Goal: Information Seeking & Learning: Find contact information

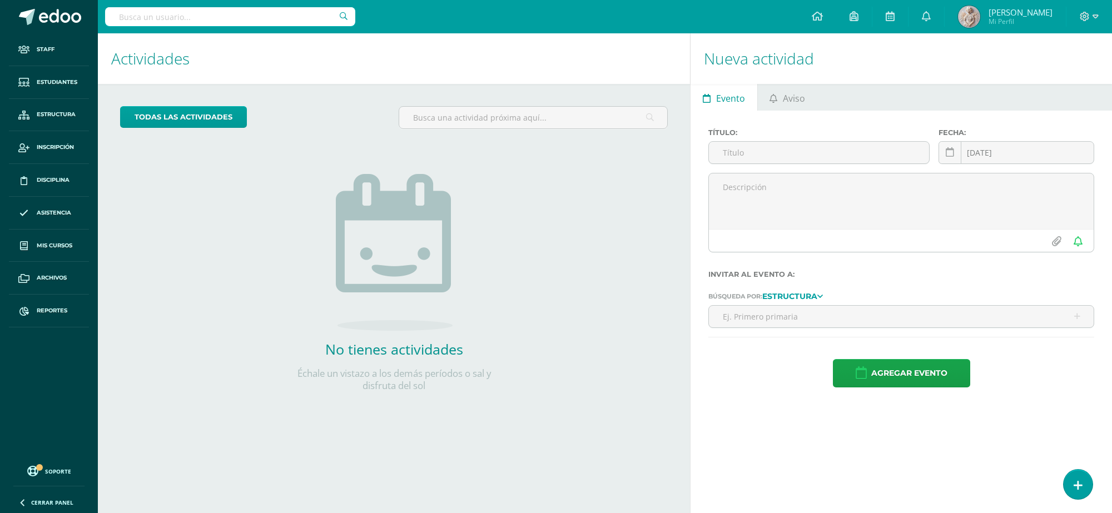
click at [256, 12] on input "text" at bounding box center [230, 16] width 250 height 19
type input "SEBASTIAN CHAVEZ"
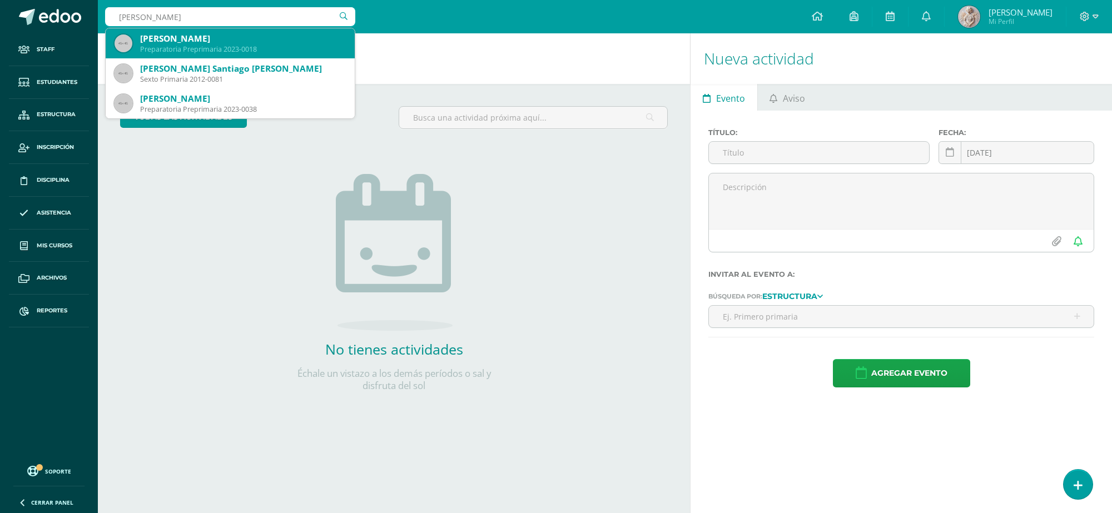
click at [225, 43] on div "Alejandro Sebastián Chavez Barrios" at bounding box center [243, 39] width 206 height 12
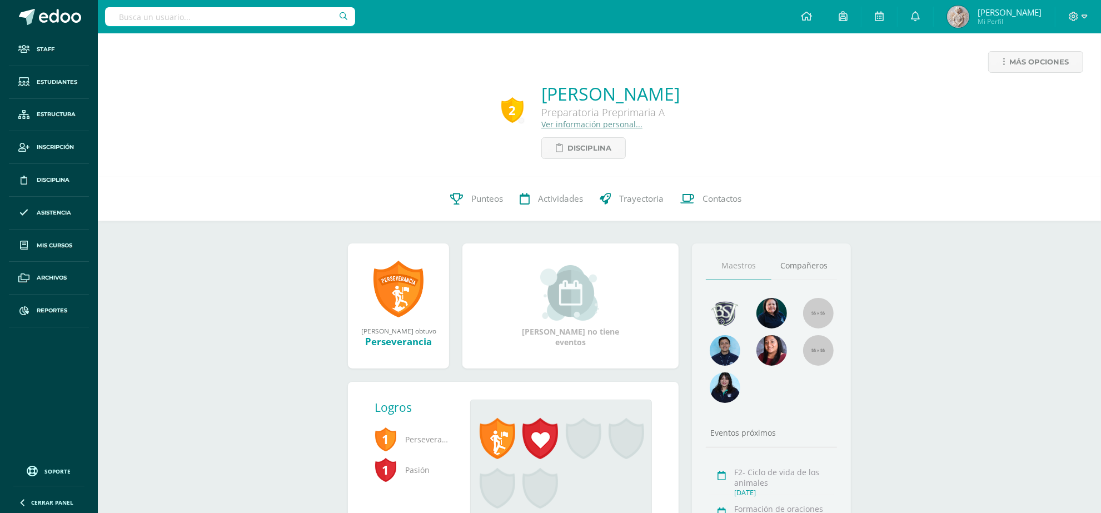
click at [546, 125] on link "Ver información personal..." at bounding box center [591, 124] width 101 height 11
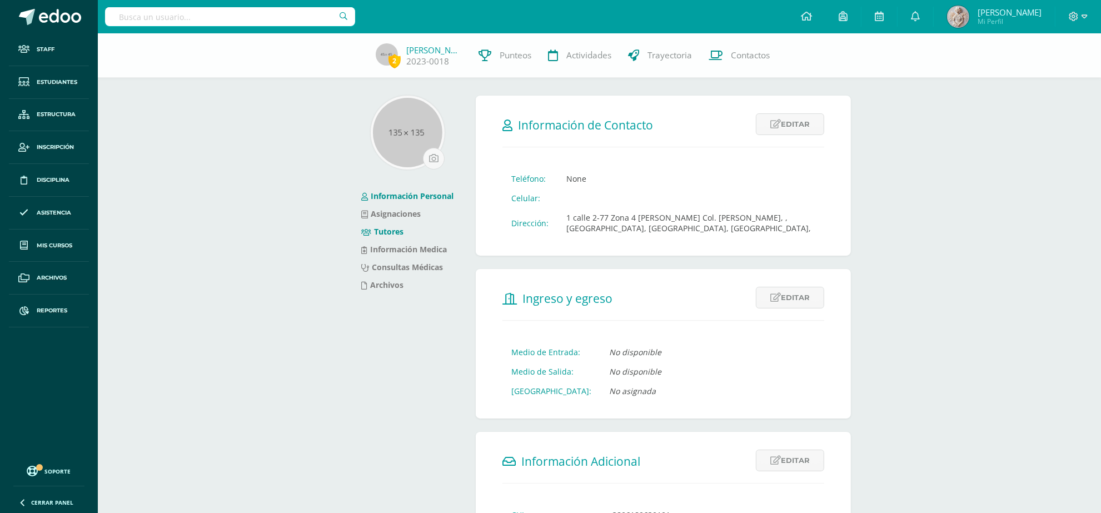
click at [398, 233] on link "Tutores" at bounding box center [382, 231] width 42 height 11
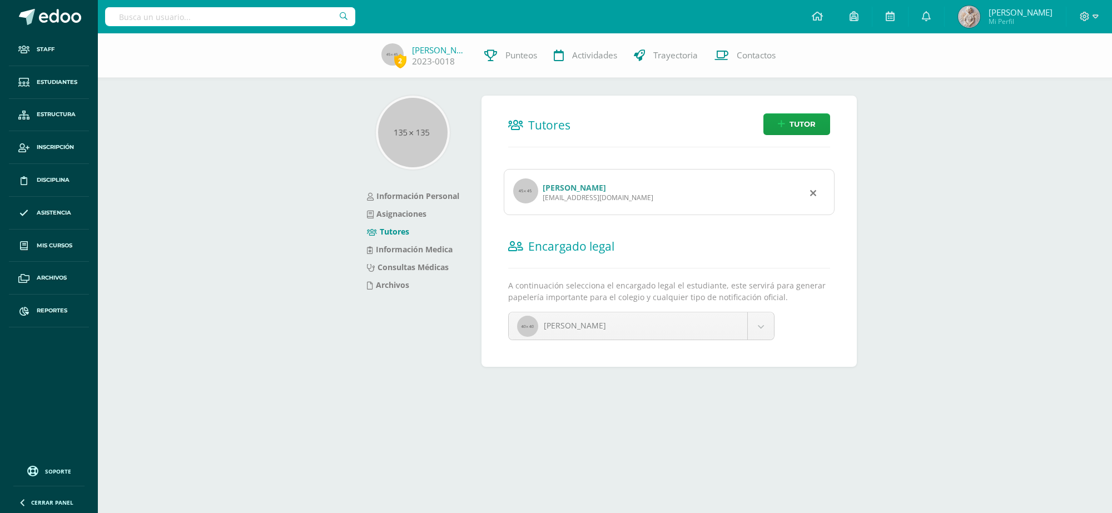
click at [592, 193] on div "c150@bilinguesanjuan.edu.gt" at bounding box center [597, 197] width 111 height 9
click at [580, 185] on link "Sofía Alejandra Barrios Sánchez" at bounding box center [573, 187] width 63 height 11
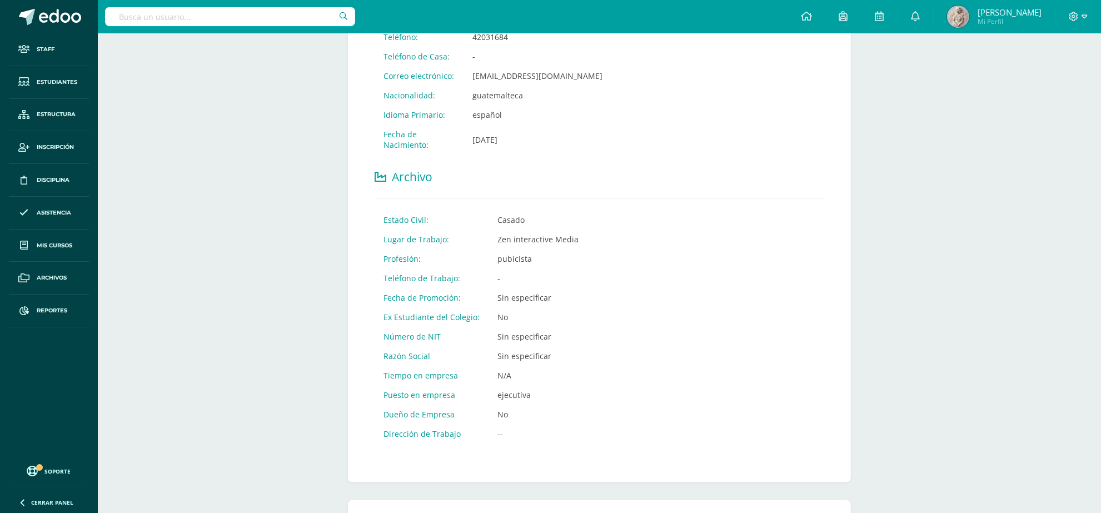
scroll to position [375, 0]
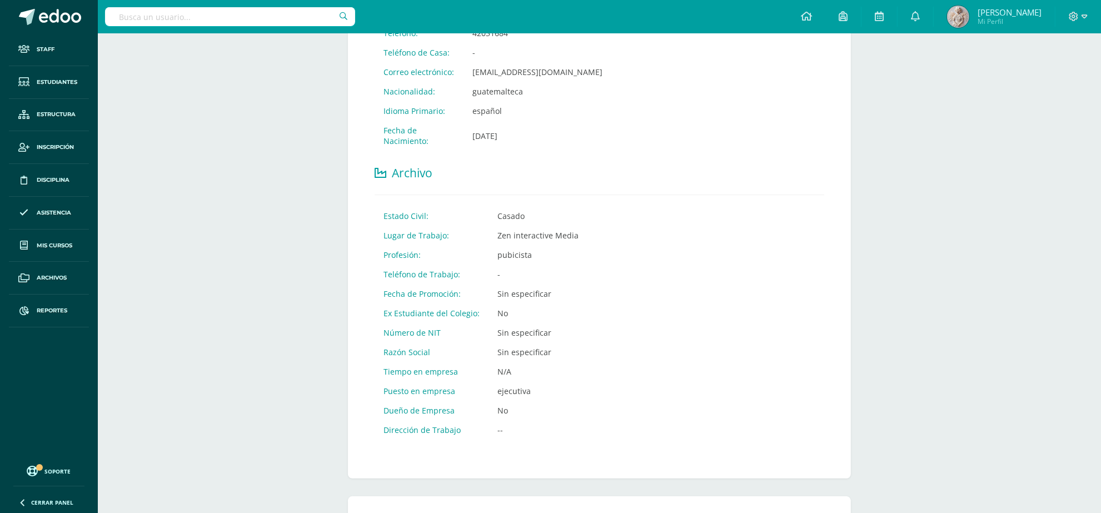
click at [218, 12] on input "text" at bounding box center [230, 16] width 250 height 19
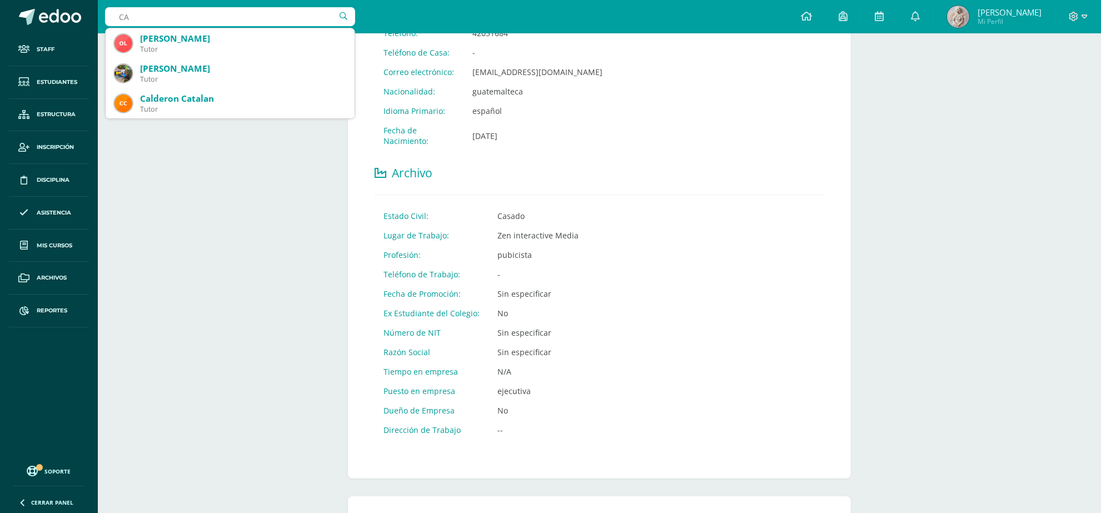
type input "C"
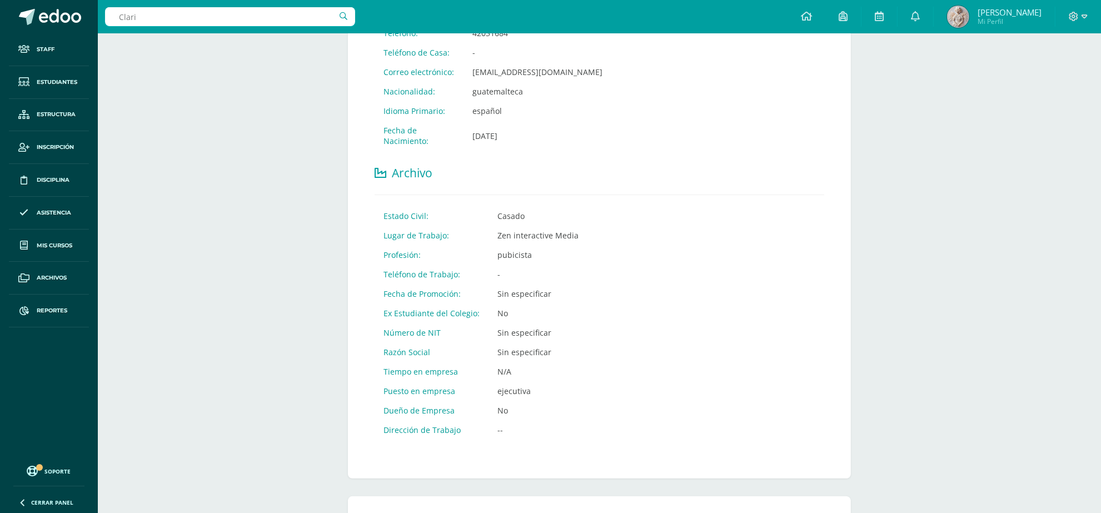
type input "Claris"
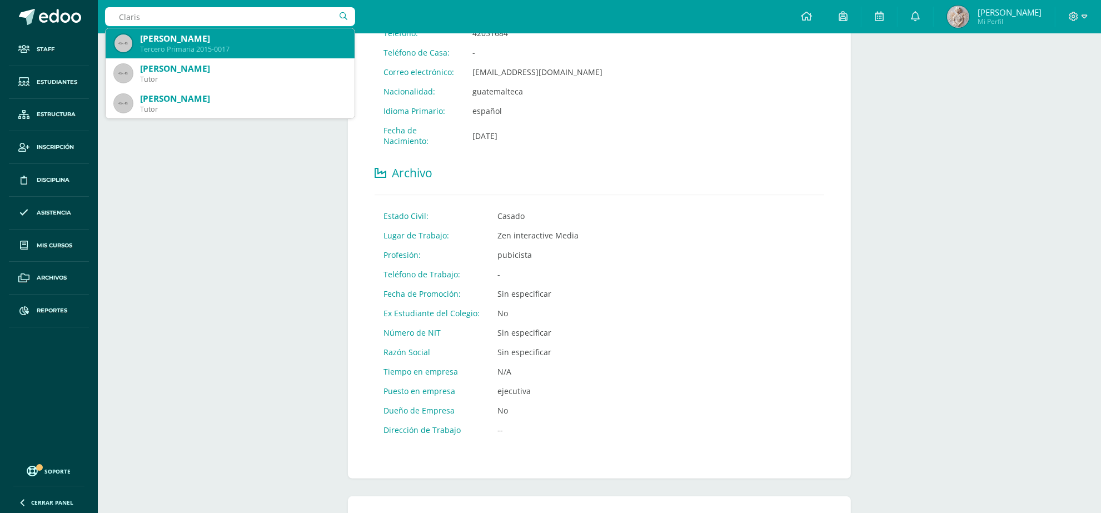
click at [204, 49] on div "Tercero Primaria 2015-0017" at bounding box center [243, 48] width 206 height 9
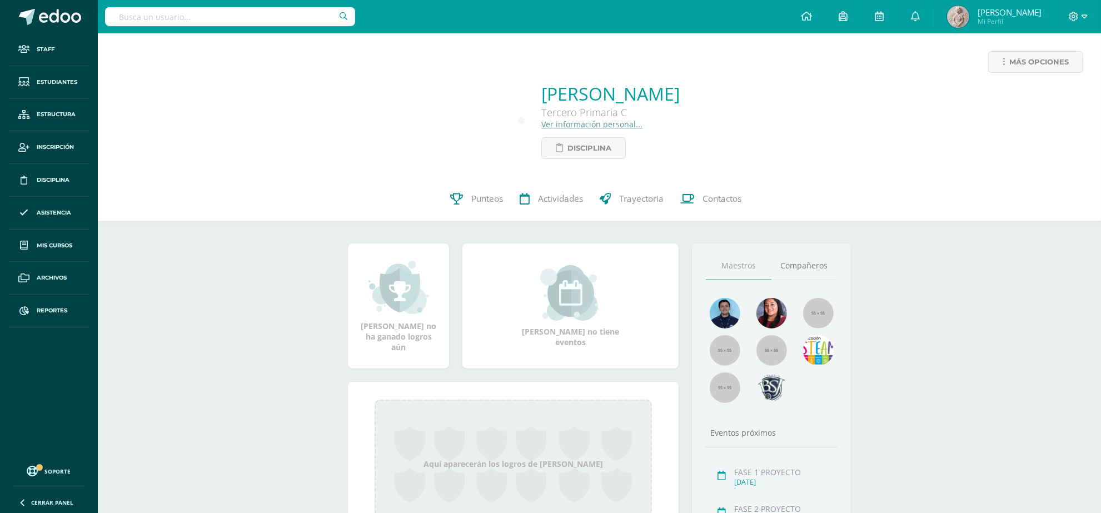
click at [541, 123] on link "Ver información personal..." at bounding box center [591, 124] width 101 height 11
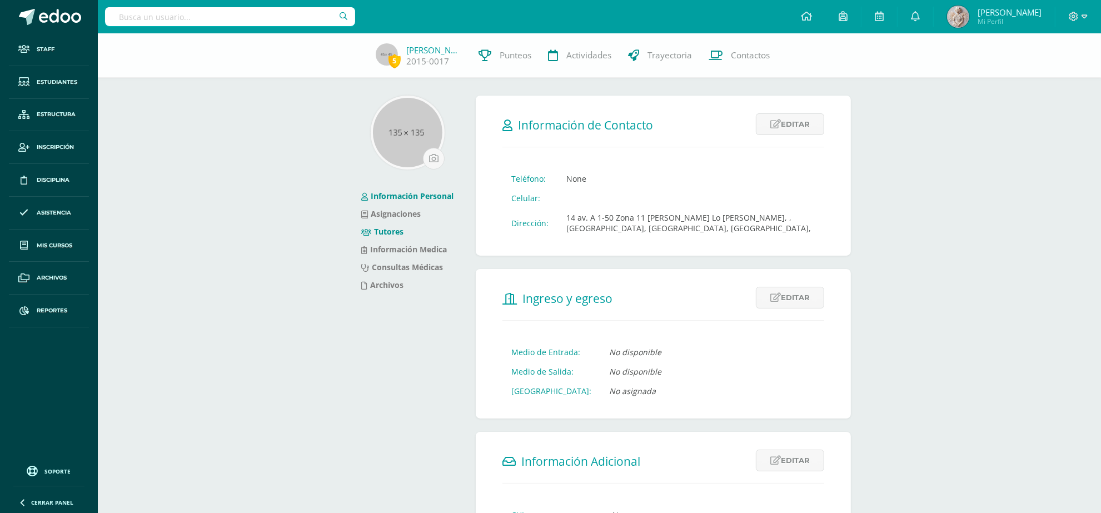
click at [380, 233] on link "Tutores" at bounding box center [382, 231] width 42 height 11
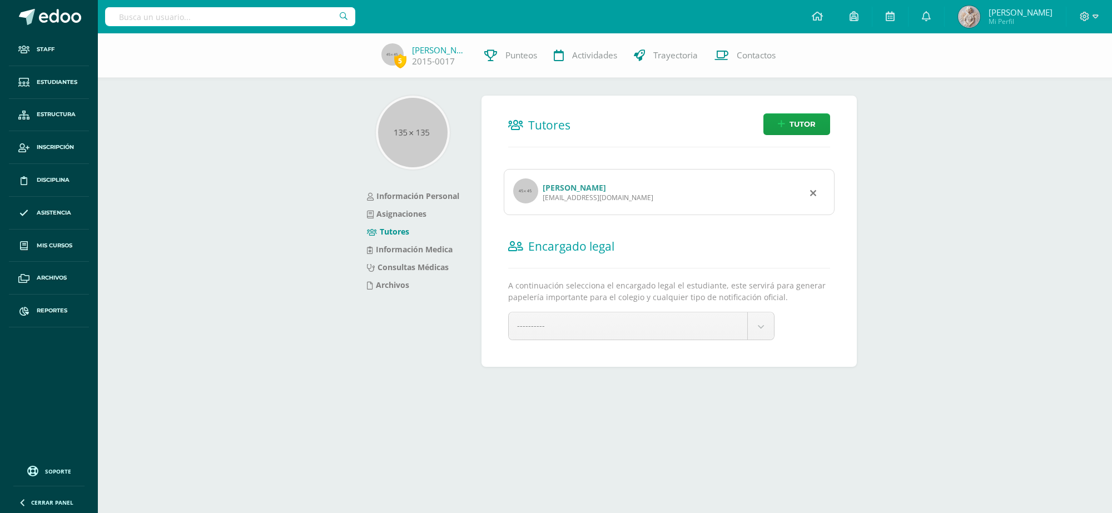
click at [604, 185] on link "[PERSON_NAME]" at bounding box center [573, 187] width 63 height 11
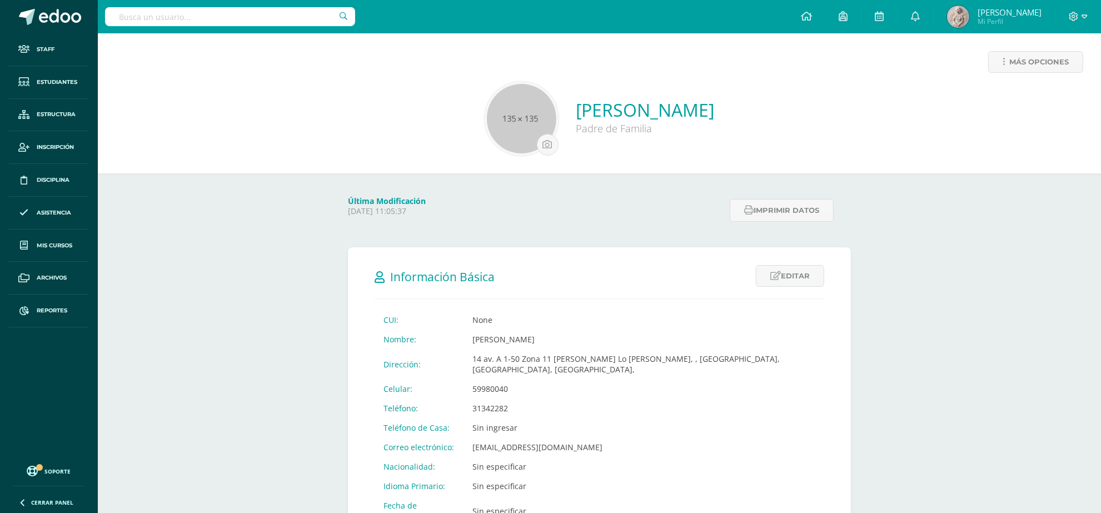
click at [205, 19] on input "text" at bounding box center [230, 16] width 250 height 19
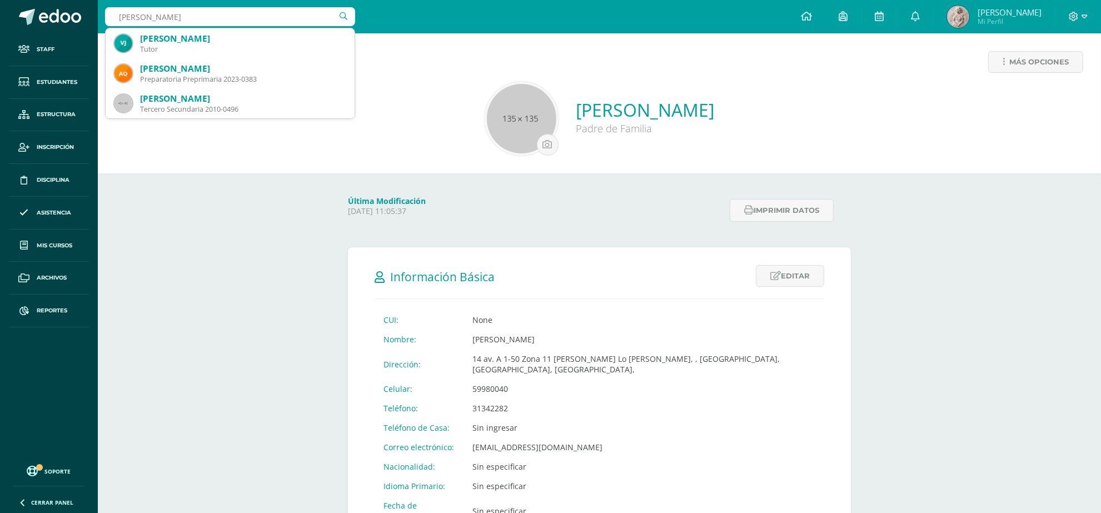
type input "allison sandoval"
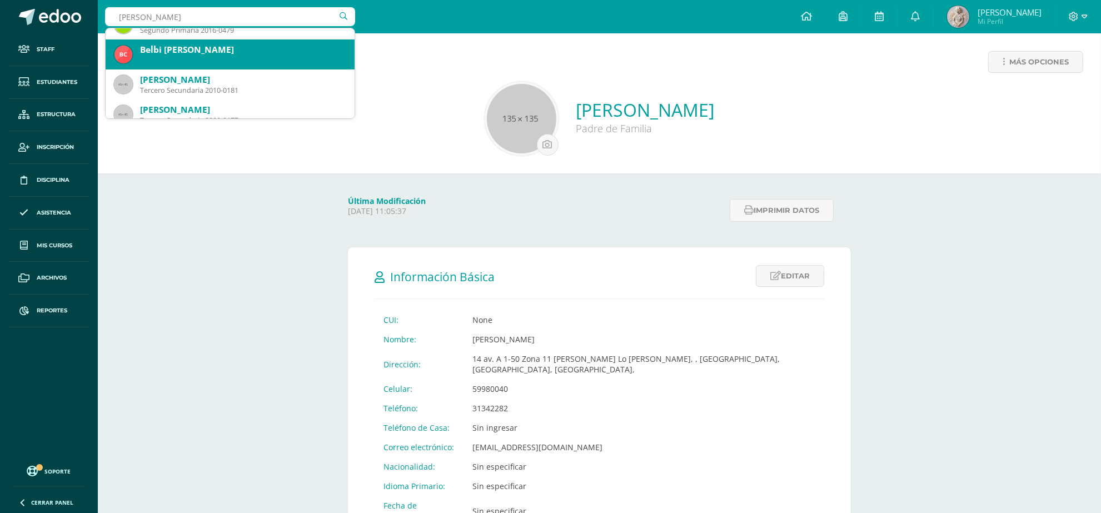
scroll to position [69, 0]
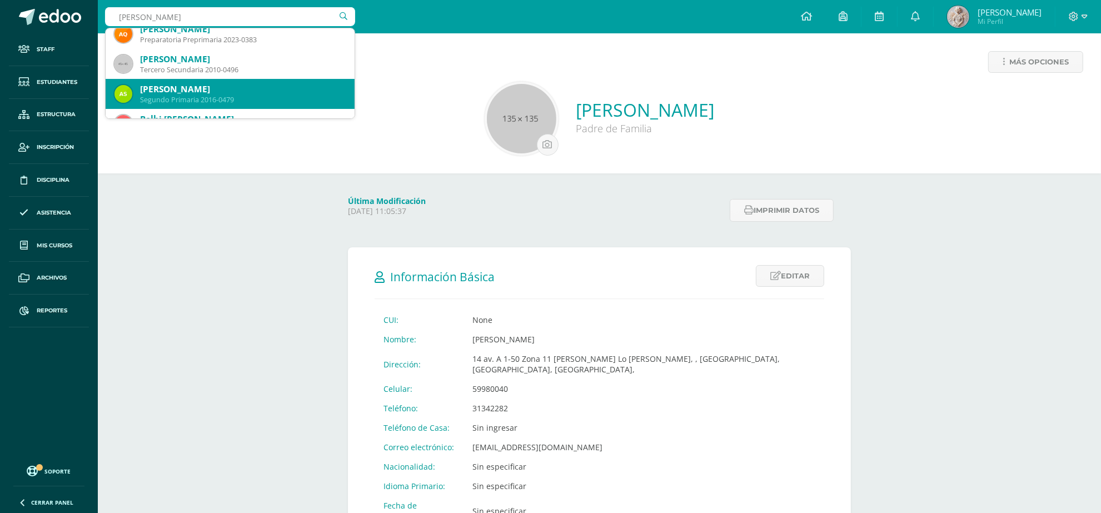
click at [235, 90] on div "[PERSON_NAME]" at bounding box center [243, 89] width 206 height 12
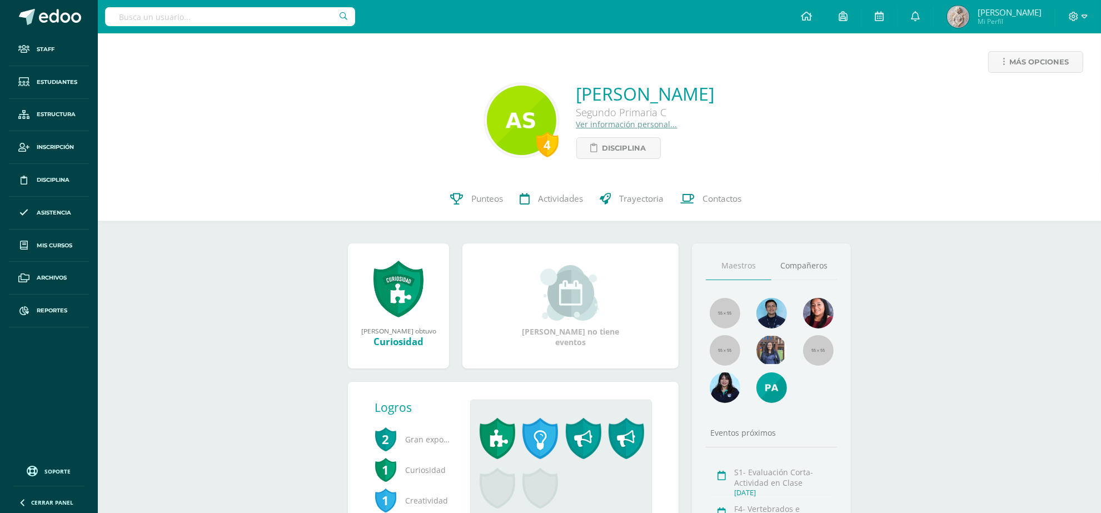
click at [576, 126] on link "Ver información personal..." at bounding box center [626, 124] width 101 height 11
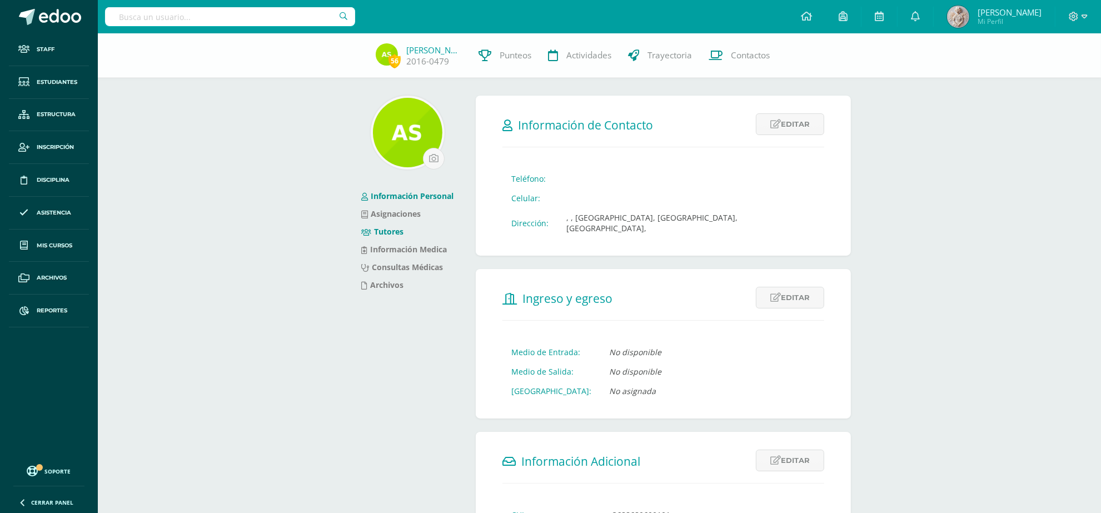
click at [378, 228] on link "Tutores" at bounding box center [382, 231] width 42 height 11
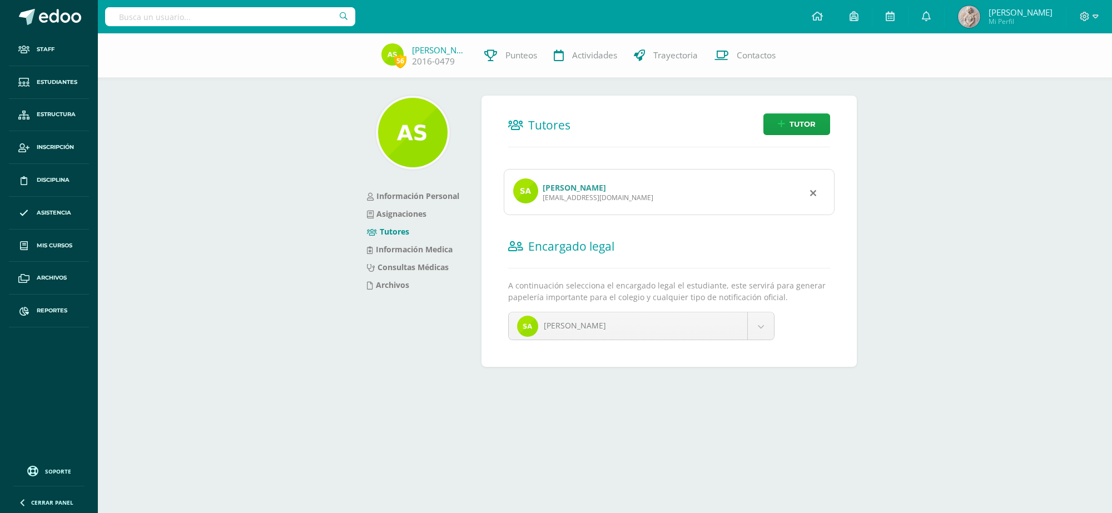
click at [566, 191] on link "[PERSON_NAME]" at bounding box center [573, 187] width 63 height 11
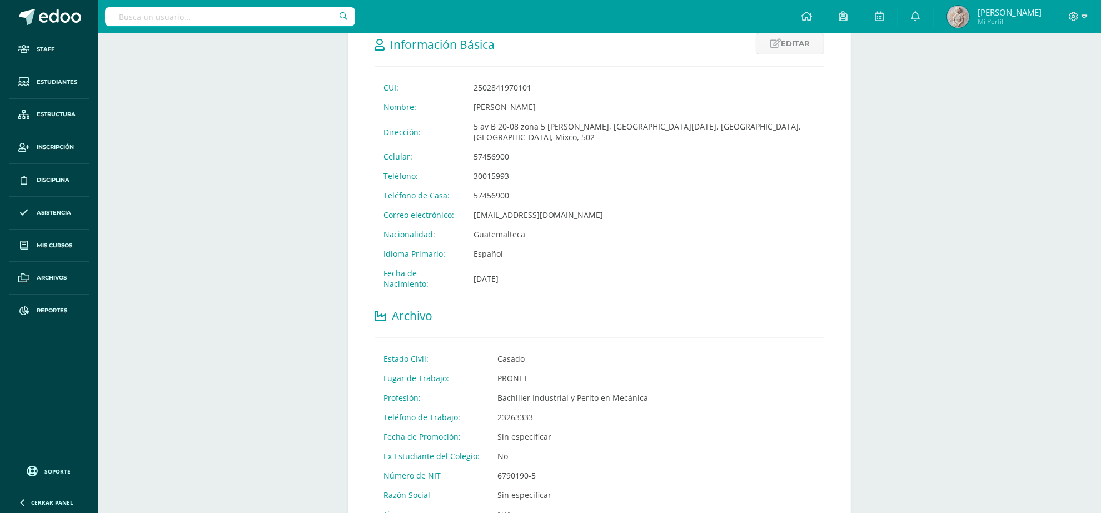
scroll to position [208, 0]
